Goal: Information Seeking & Learning: Understand process/instructions

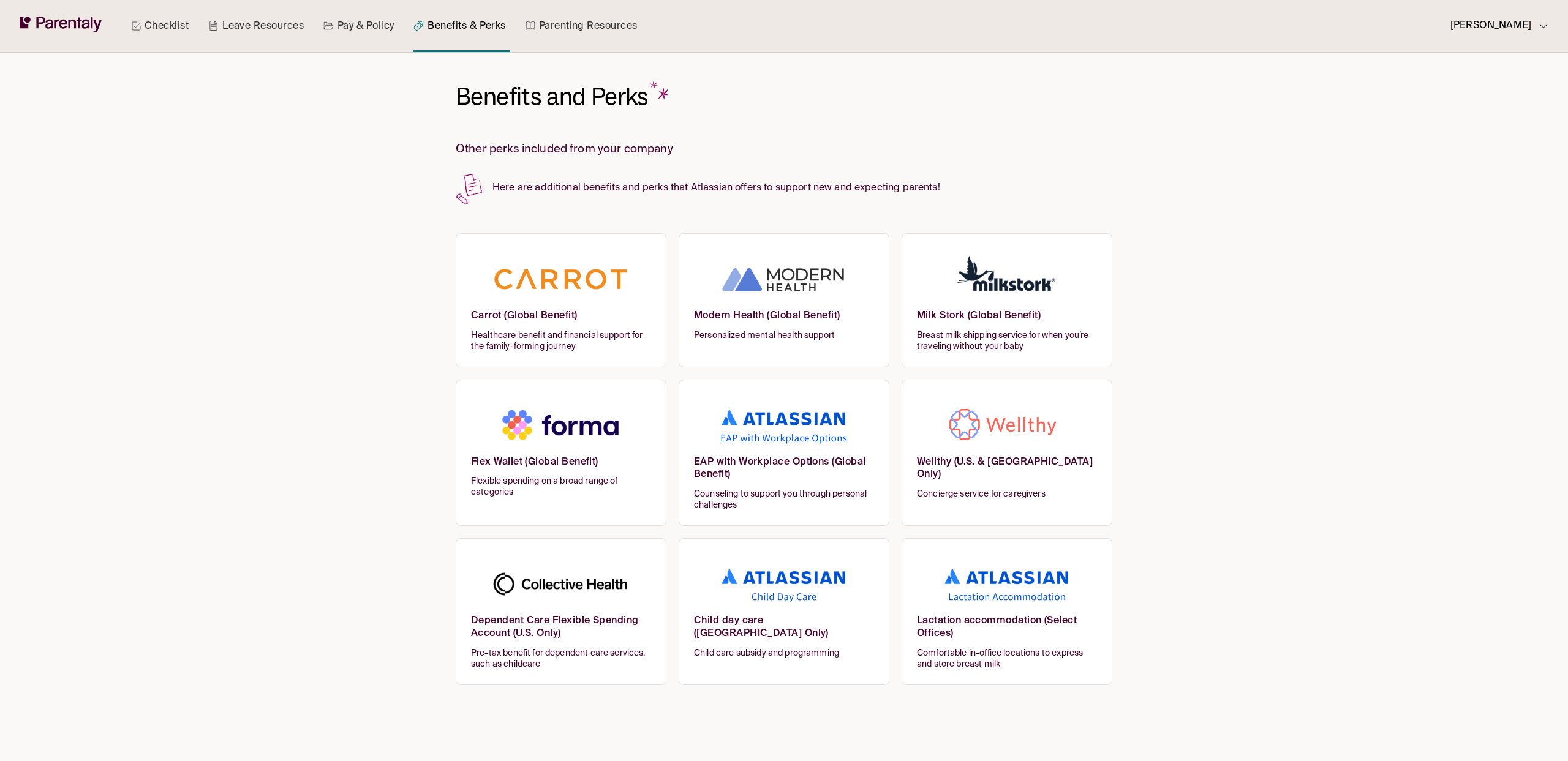
click at [590, 314] on h6 "Carrot (Global Benefit)" at bounding box center [561, 320] width 180 height 20
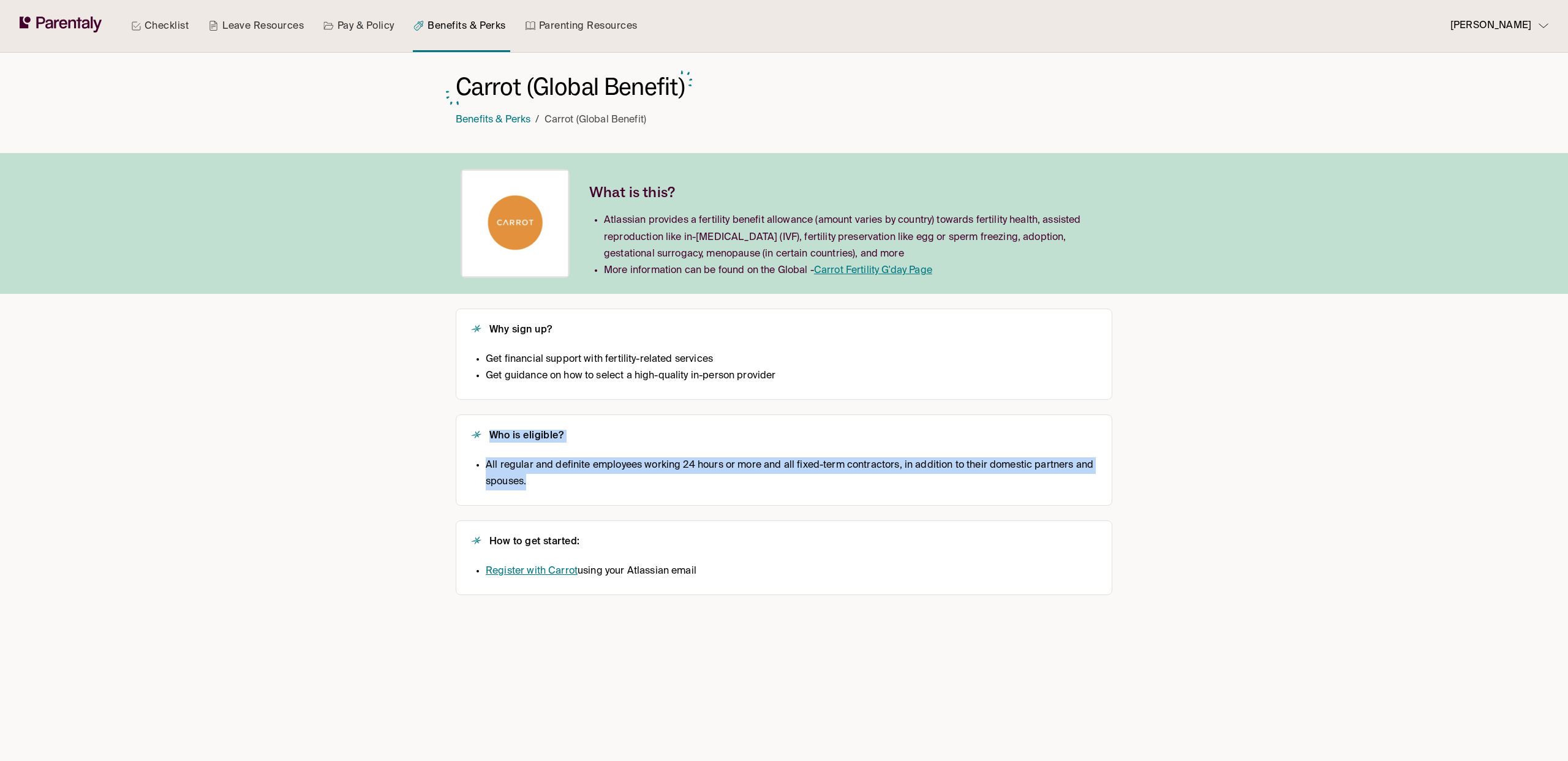
drag, startPoint x: 549, startPoint y: 478, endPoint x: 482, endPoint y: 430, distance: 82.4
click at [483, 430] on div "Who is eligible? All regular and definite employees working 24 hours or more an…" at bounding box center [784, 460] width 626 height 61
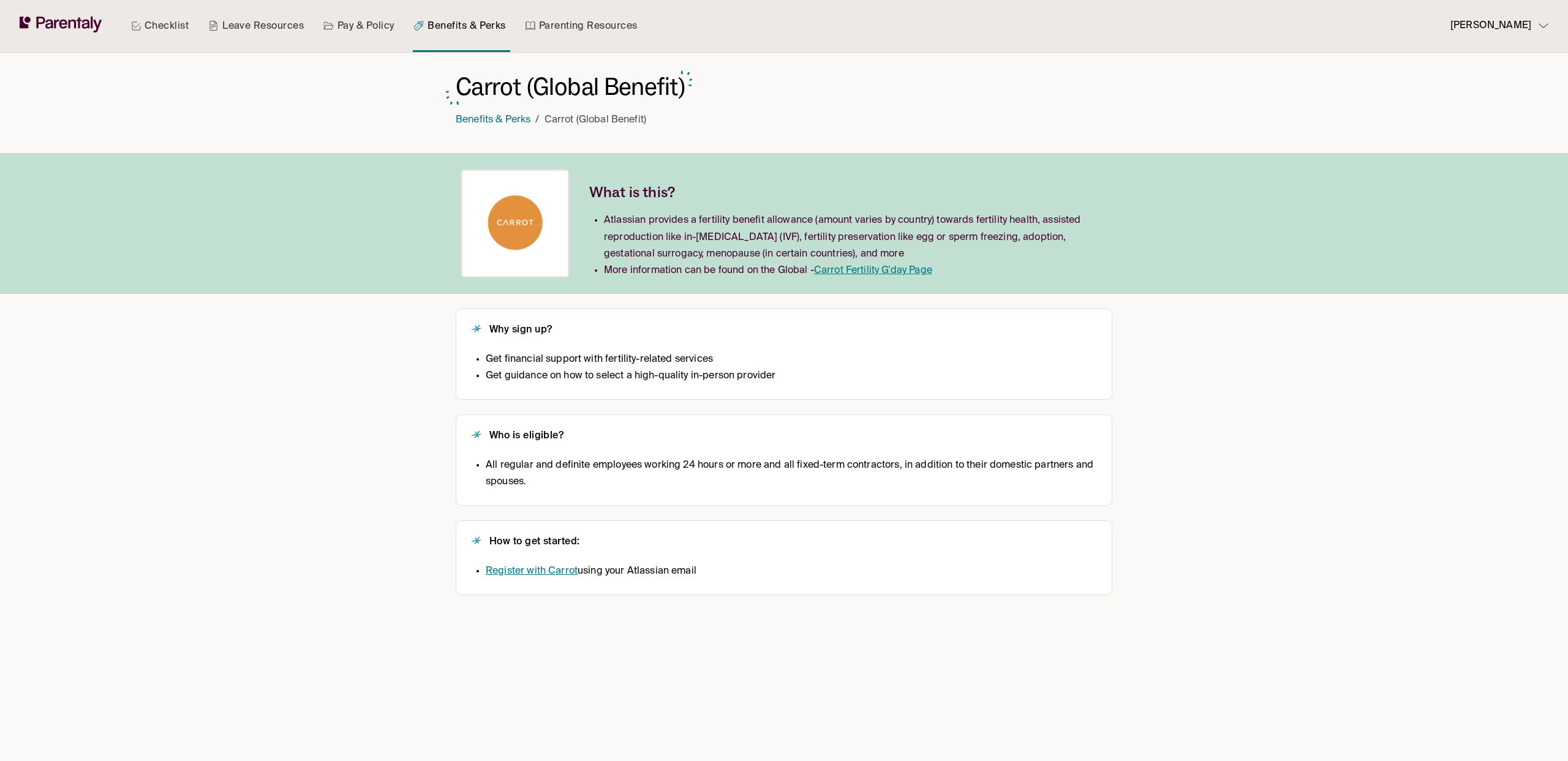
click at [526, 540] on h2 "How to get started:" at bounding box center [535, 542] width 91 height 13
